Goal: Task Accomplishment & Management: Manage account settings

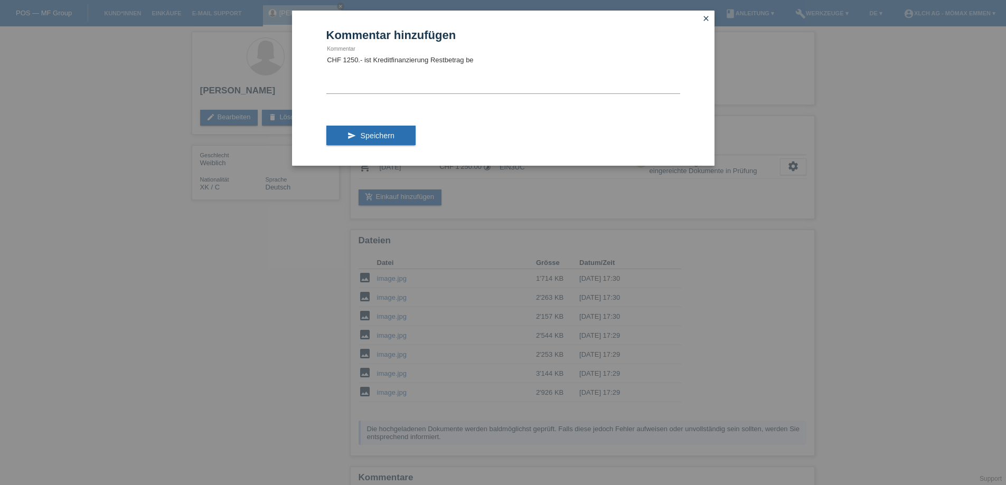
scroll to position [51, 0]
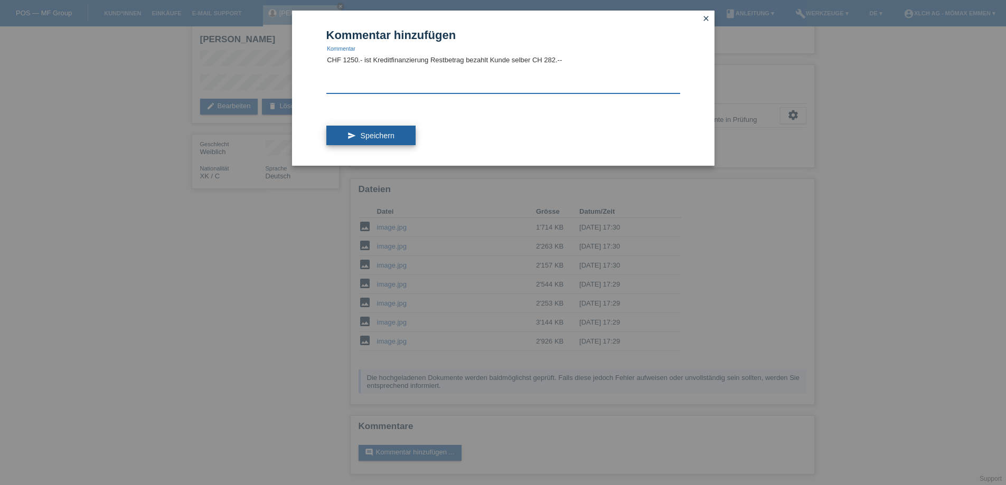
type textarea "CHF 1250.- ist Kreditfinanzierung Restbetrag bezahlt Kunde selber CH 282.--"
click at [399, 135] on button "send Speichern" at bounding box center [370, 136] width 89 height 20
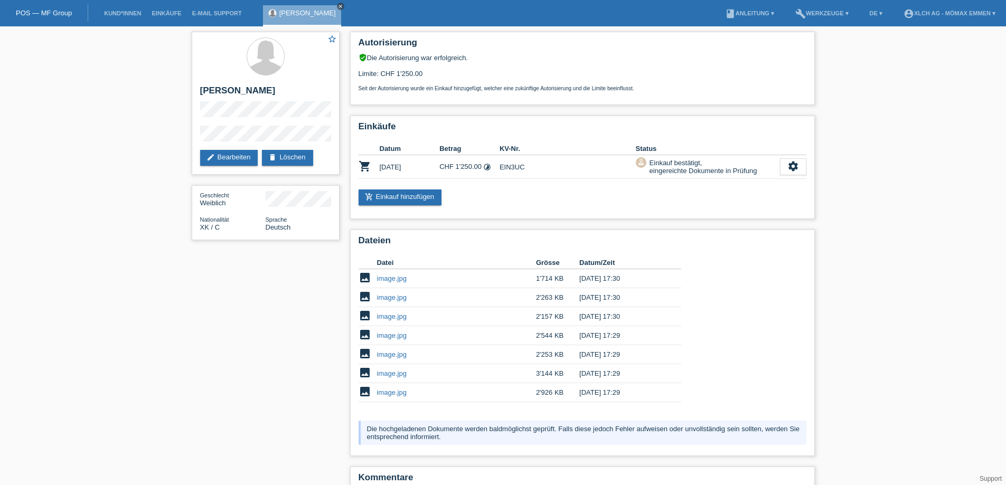
click at [337, 3] on link "close" at bounding box center [340, 6] width 7 height 7
click at [29, 9] on link "POS — MF Group" at bounding box center [44, 13] width 56 height 8
